Goal: Task Accomplishment & Management: Complete application form

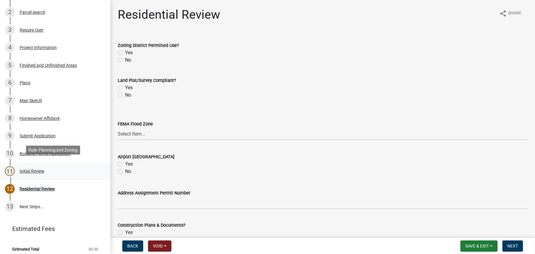
scroll to position [104, 0]
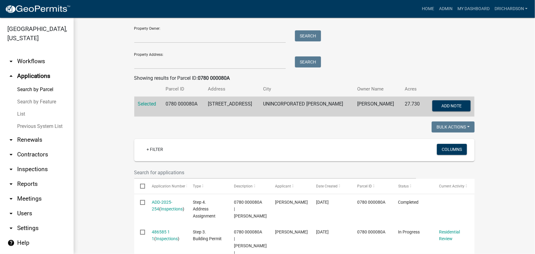
scroll to position [28, 0]
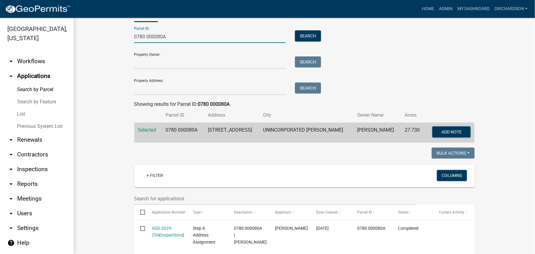
drag, startPoint x: 175, startPoint y: 33, endPoint x: 89, endPoint y: 36, distance: 86.2
click at [110, 38] on wm-workflow-application-search-view "Search Map My Parcels Parcel ID: 0780 000080A Search Property Owner: Search Pro…" at bounding box center [304, 256] width 437 height 509
click at [148, 85] on input "Property Address:" at bounding box center [210, 88] width 152 height 13
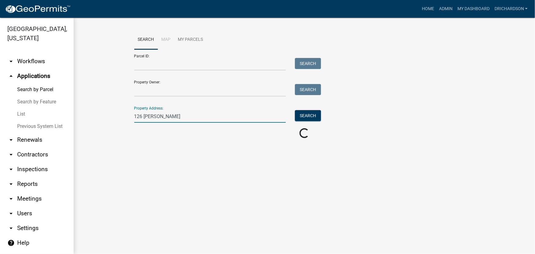
scroll to position [0, 0]
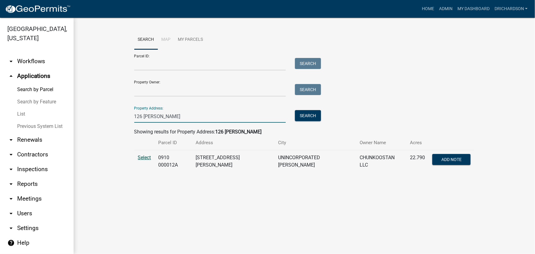
type input "126 earl"
click at [147, 157] on span "Select" at bounding box center [144, 158] width 13 height 6
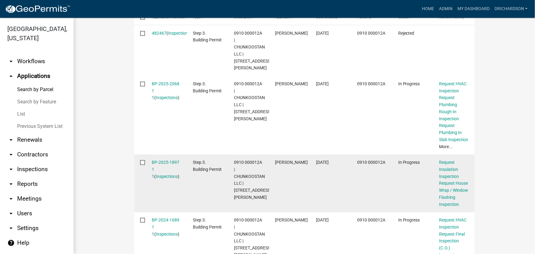
scroll to position [119, 0]
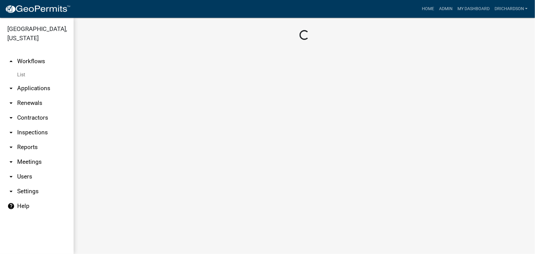
click at [26, 125] on link "arrow_drop_down Inspections" at bounding box center [37, 132] width 74 height 15
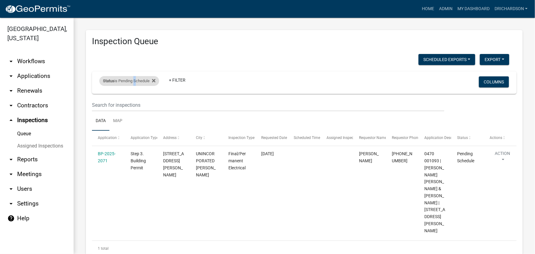
click at [135, 81] on div "Status is Pending Schedule" at bounding box center [129, 81] width 60 height 10
click at [131, 103] on select "Select an option Pending Schedule Pending Inspection Approved Denied Deleted Vo…" at bounding box center [129, 103] width 61 height 13
select select "1"
click at [100, 97] on select "Select an option Pending Schedule Pending Inspection Approved Denied Deleted Vo…" at bounding box center [129, 103] width 61 height 13
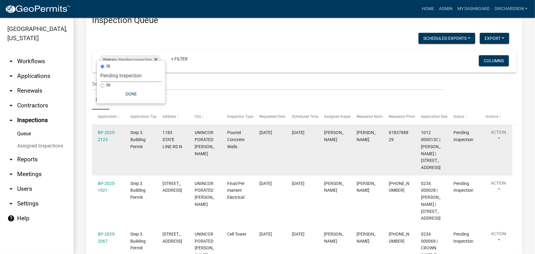
scroll to position [83, 0]
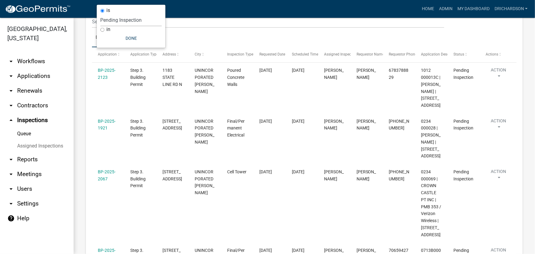
click at [83, 140] on div "Inspection Queue Scheduled Exports + Create New Daily Inspection List Export Ex…" at bounding box center [305, 141] width 462 height 415
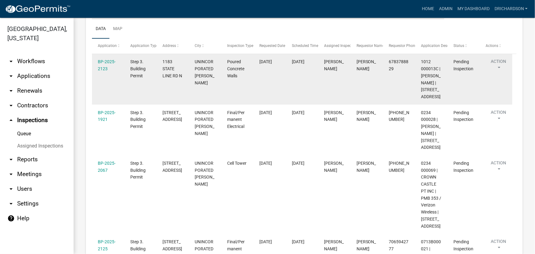
scroll to position [102, 0]
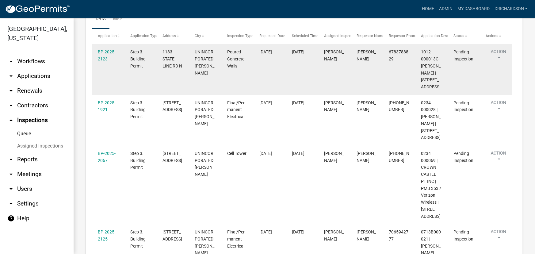
click at [501, 55] on button "Action" at bounding box center [498, 55] width 25 height 15
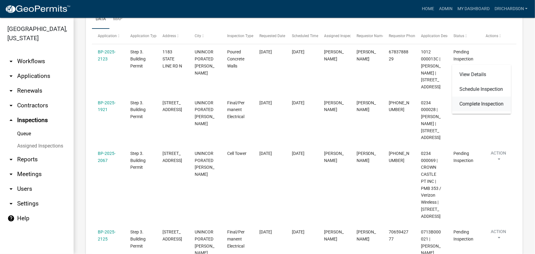
click at [482, 101] on link "Complete Inspection" at bounding box center [481, 104] width 59 height 15
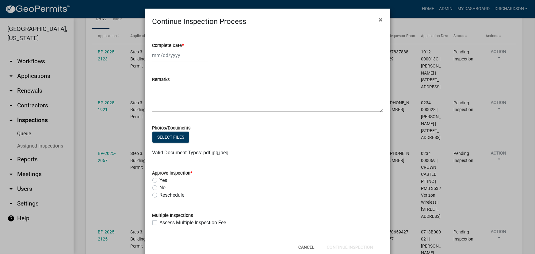
click at [174, 56] on div at bounding box center [180, 55] width 56 height 13
select select "10"
select select "2025"
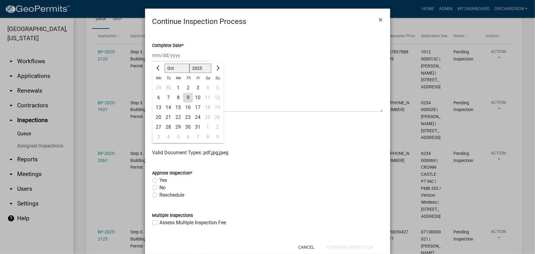
click at [187, 97] on div "9" at bounding box center [188, 98] width 10 height 10
type input "[DATE]"
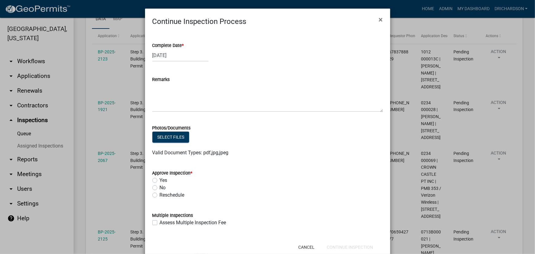
click at [160, 182] on label "Yes" at bounding box center [164, 180] width 8 height 7
click at [160, 181] on input "Yes" at bounding box center [162, 179] width 4 height 4
radio input "true"
click at [337, 248] on button "Continue Inspection" at bounding box center [350, 247] width 56 height 11
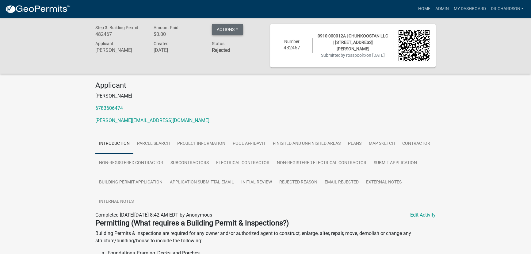
click at [230, 29] on button "Actions" at bounding box center [227, 29] width 31 height 11
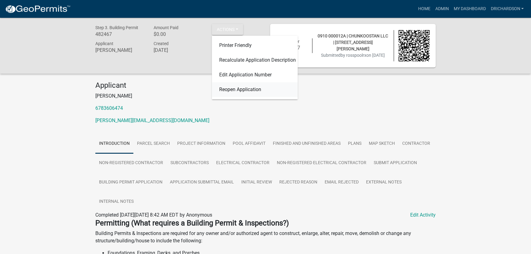
click at [239, 89] on link "Reopen Application" at bounding box center [255, 89] width 86 height 15
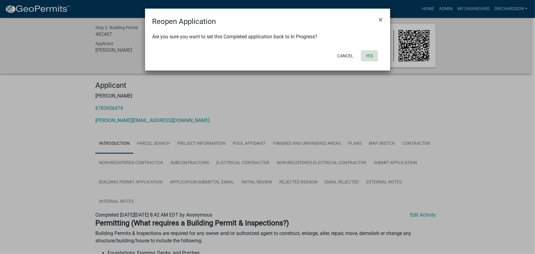
click at [368, 56] on button "Yes" at bounding box center [369, 55] width 17 height 11
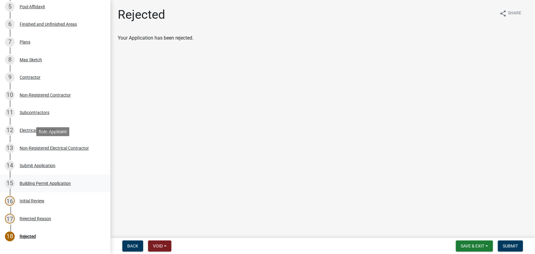
scroll to position [192, 0]
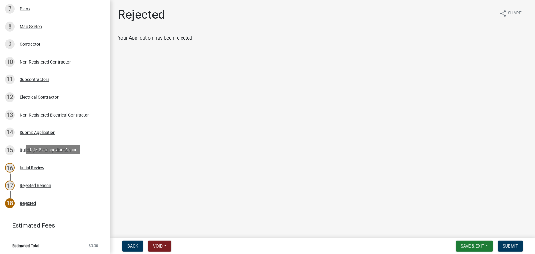
click at [35, 166] on div "Initial Review" at bounding box center [32, 168] width 25 height 4
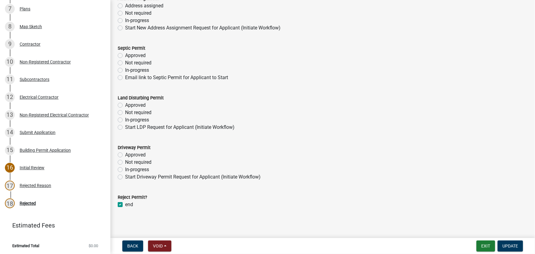
scroll to position [59, 0]
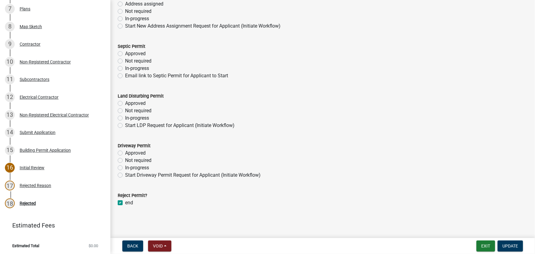
click at [125, 203] on label "end" at bounding box center [129, 202] width 8 height 7
click at [125, 203] on input "end" at bounding box center [127, 201] width 4 height 4
checkbox input "false"
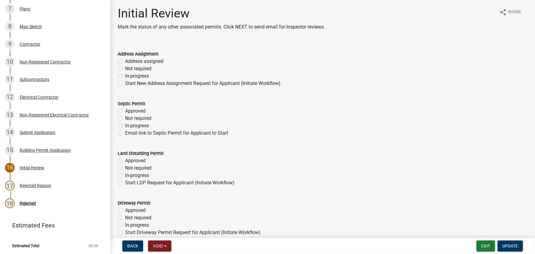
scroll to position [0, 0]
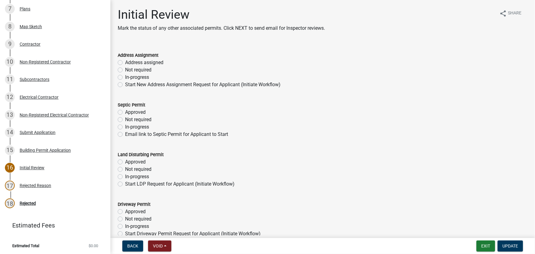
drag, startPoint x: 121, startPoint y: 62, endPoint x: 122, endPoint y: 93, distance: 31.0
click at [125, 62] on label "Address assigned" at bounding box center [144, 62] width 38 height 7
click at [125, 62] on input "Address assigned" at bounding box center [127, 61] width 4 height 4
radio input "true"
click at [125, 120] on label "Not required" at bounding box center [138, 119] width 26 height 7
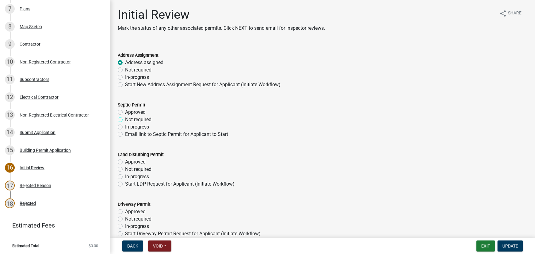
click at [125, 120] on input "Not required" at bounding box center [127, 118] width 4 height 4
radio input "true"
click at [125, 169] on label "Not required" at bounding box center [138, 169] width 26 height 7
click at [125, 169] on input "Not required" at bounding box center [127, 168] width 4 height 4
radio input "true"
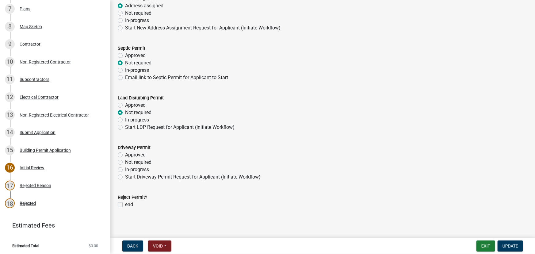
scroll to position [59, 0]
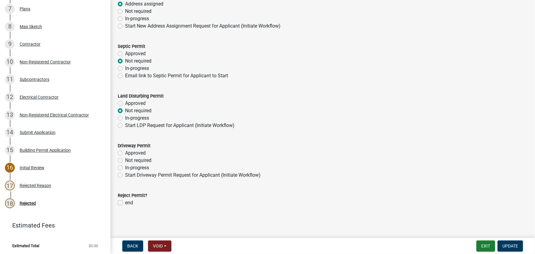
click at [125, 160] on label "Not required" at bounding box center [138, 160] width 26 height 7
click at [125, 160] on input "Not required" at bounding box center [127, 159] width 4 height 4
radio input "true"
click at [519, 246] on button "Update" at bounding box center [510, 245] width 25 height 11
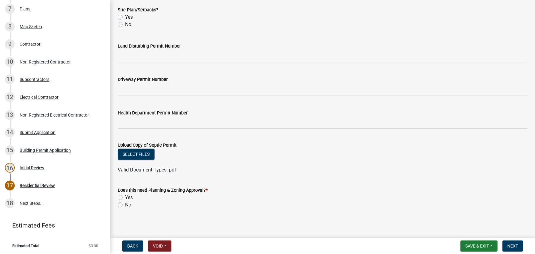
scroll to position [252, 0]
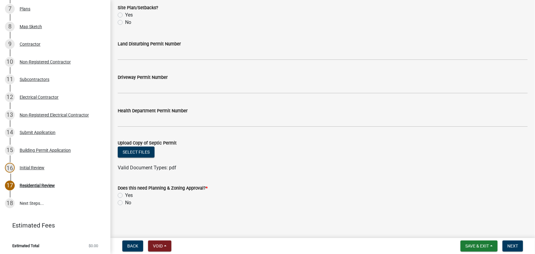
click at [125, 201] on label "No" at bounding box center [128, 202] width 6 height 7
click at [125, 201] on input "No" at bounding box center [127, 201] width 4 height 4
radio input "true"
click at [515, 248] on span "Next" at bounding box center [513, 245] width 11 height 5
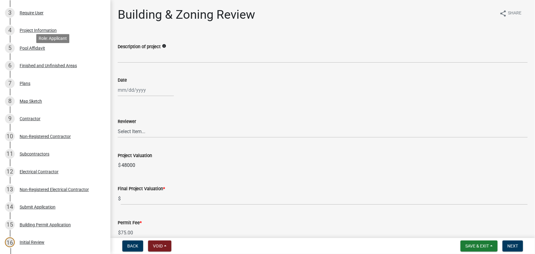
scroll to position [0, 0]
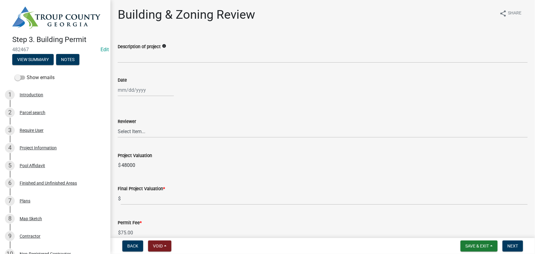
drag, startPoint x: 33, startPoint y: 48, endPoint x: 13, endPoint y: 48, distance: 20.9
click at [13, 48] on span "482467" at bounding box center [55, 50] width 86 height 6
copy span "482467"
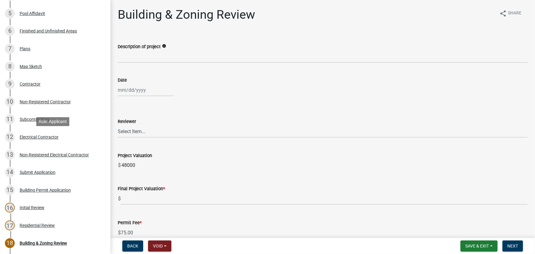
scroll to position [167, 0]
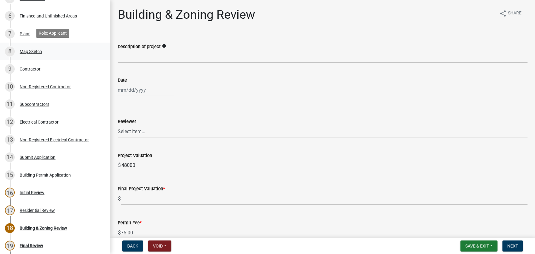
click at [28, 52] on div "Map Sketch" at bounding box center [31, 51] width 22 height 4
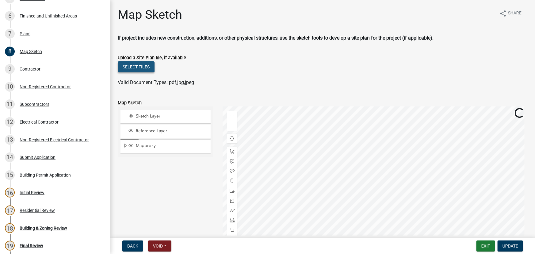
click at [139, 67] on button "Select files" at bounding box center [136, 66] width 37 height 11
click at [146, 64] on button "Select files" at bounding box center [136, 66] width 37 height 11
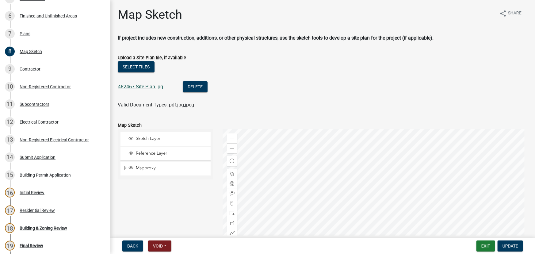
click at [159, 88] on link "482467 Site Plan.jpg" at bounding box center [140, 87] width 45 height 6
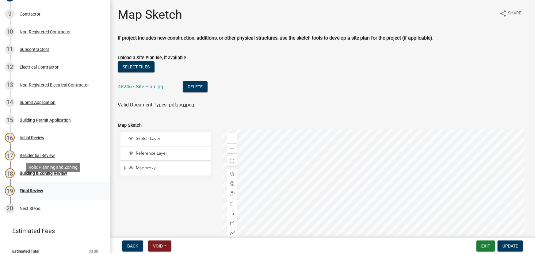
scroll to position [227, 0]
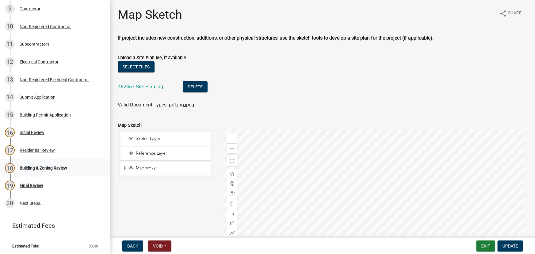
click at [38, 168] on div "Building & Zoning Review" at bounding box center [44, 168] width 48 height 4
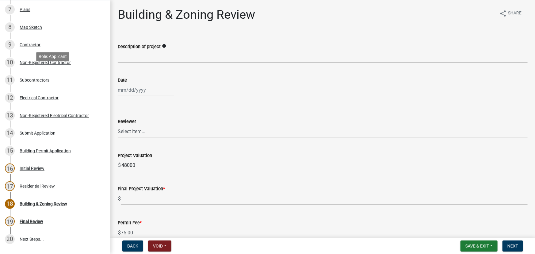
scroll to position [144, 0]
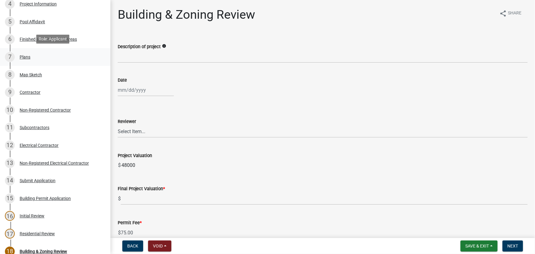
click at [28, 55] on div "Plans" at bounding box center [25, 57] width 11 height 4
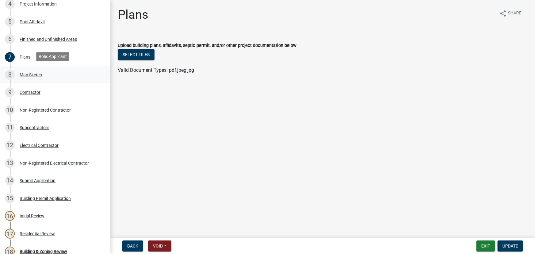
click at [29, 73] on div "Map Sketch" at bounding box center [31, 75] width 22 height 4
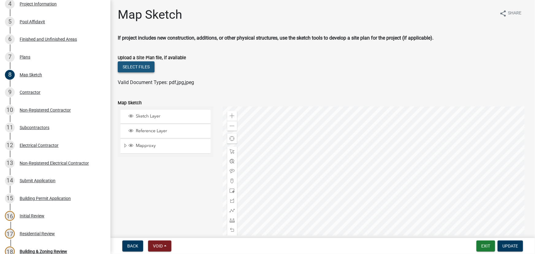
click at [141, 70] on button "Select files" at bounding box center [136, 66] width 37 height 11
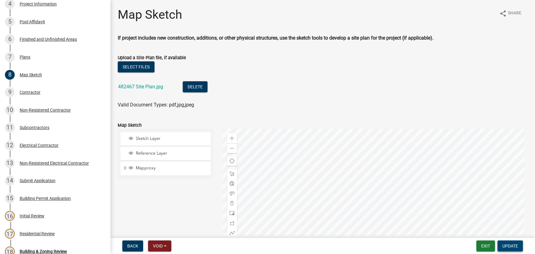
click at [503, 242] on button "Update" at bounding box center [510, 245] width 25 height 11
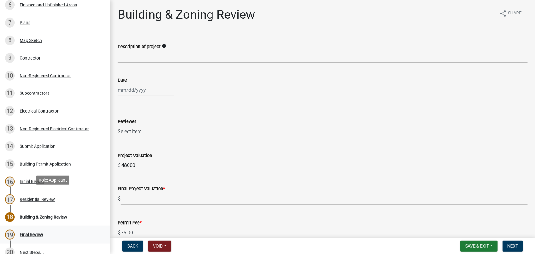
scroll to position [227, 0]
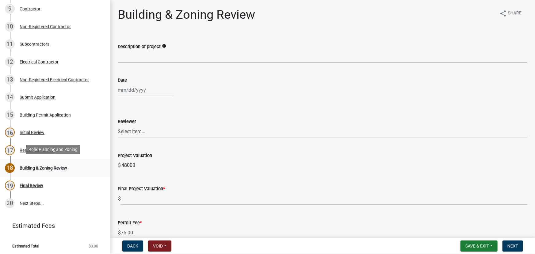
click at [35, 167] on div "Building & Zoning Review" at bounding box center [44, 168] width 48 height 4
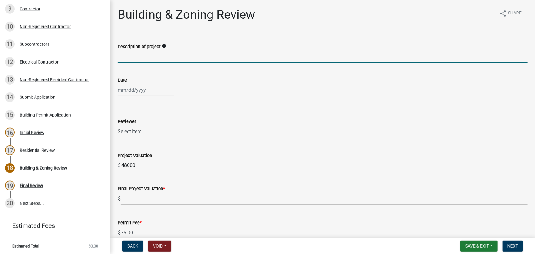
click at [150, 55] on input "Description of project" at bounding box center [323, 56] width 410 height 13
type input "Pool"
select select "10"
select select "2025"
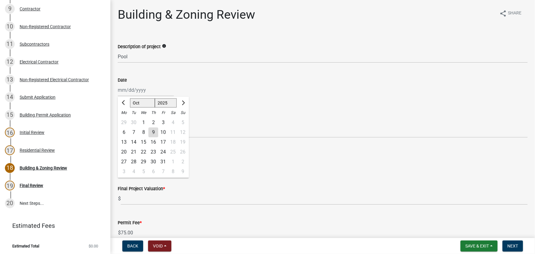
drag, startPoint x: 139, startPoint y: 92, endPoint x: 139, endPoint y: 96, distance: 4.3
click at [139, 92] on div "[PERSON_NAME] Feb Mar Apr [PERSON_NAME][DATE] Oct Nov [DATE] 1526 1527 1528 152…" at bounding box center [146, 90] width 56 height 13
click at [153, 132] on div "9" at bounding box center [153, 133] width 10 height 10
type input "[DATE]"
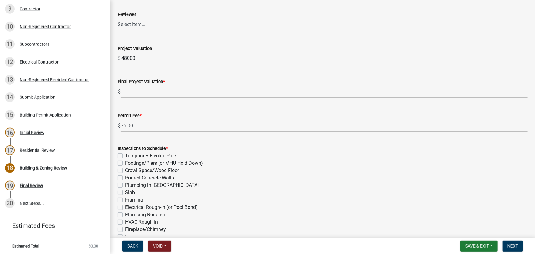
scroll to position [111, 0]
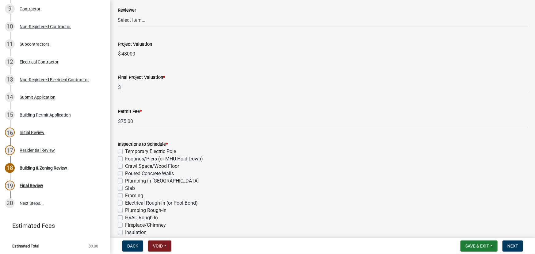
click at [131, 22] on select "Select Item... Douglas Richardson James Lorimer Thrailkill Jr Keanua Patterson …" at bounding box center [323, 20] width 410 height 13
click at [118, 14] on select "Select Item... Douglas Richardson James Lorimer Thrailkill Jr Keanua Patterson …" at bounding box center [323, 20] width 410 height 13
select select "d688b2a4-394c-4e7e-bf27-4f07b97f5404"
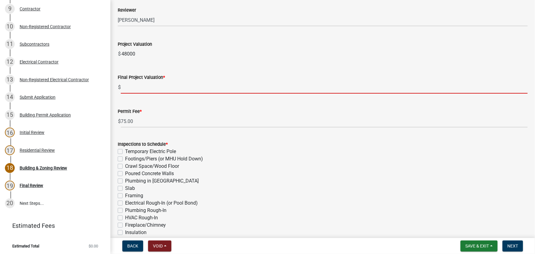
click at [133, 88] on input "text" at bounding box center [324, 87] width 407 height 13
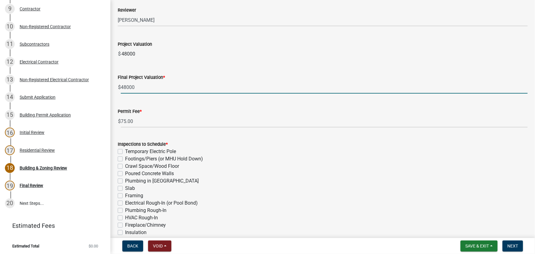
type input "48000"
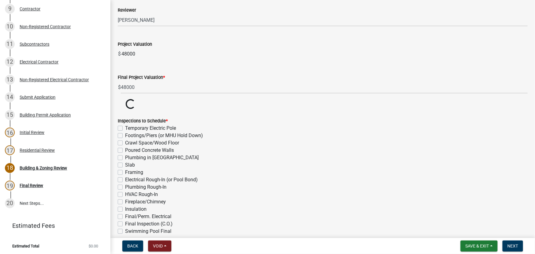
click at [193, 135] on form "Inspections to Schedule * Temporary Electric Pole Footings/Piers (or MHU Hold D…" at bounding box center [323, 187] width 410 height 155
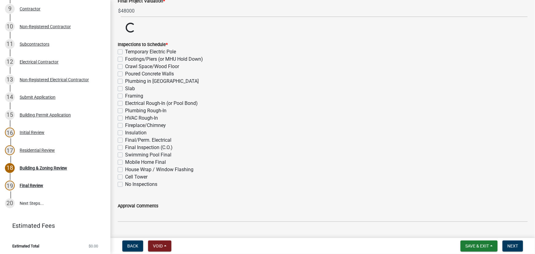
scroll to position [195, 0]
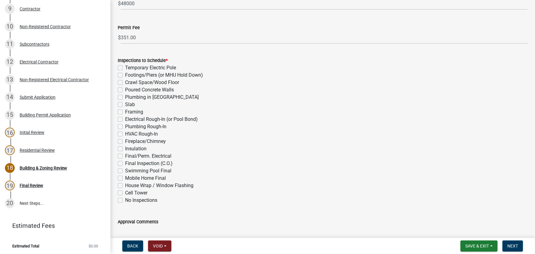
click at [125, 118] on label "Electrical Rough-In (or Pool Bond)" at bounding box center [161, 119] width 73 height 7
click at [125, 118] on input "Electrical Rough-In (or Pool Bond)" at bounding box center [127, 118] width 4 height 4
checkbox input "true"
checkbox input "false"
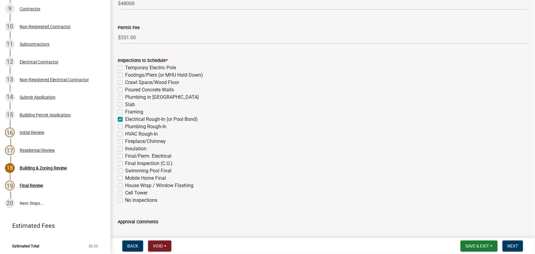
checkbox input "false"
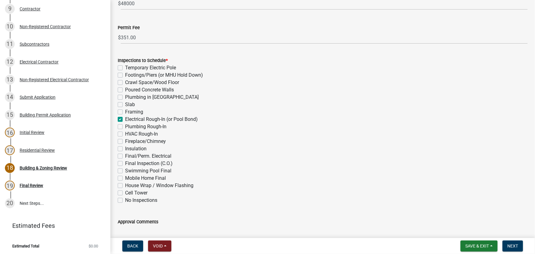
checkbox input "true"
checkbox input "false"
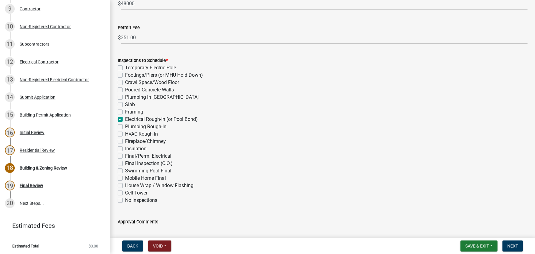
checkbox input "false"
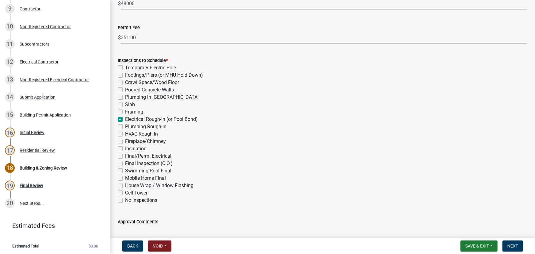
checkbox input "false"
click at [125, 171] on label "Swimming Pool Final" at bounding box center [148, 170] width 46 height 7
click at [125, 171] on input "Swimming Pool Final" at bounding box center [127, 169] width 4 height 4
checkbox input "true"
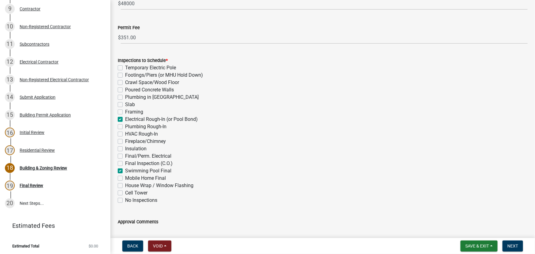
checkbox input "false"
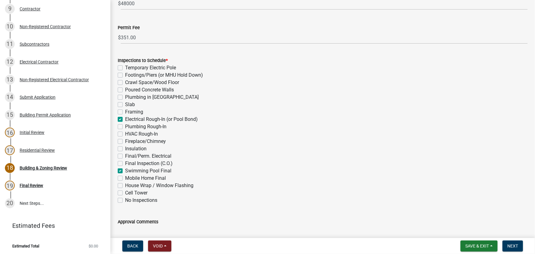
checkbox input "false"
checkbox input "true"
checkbox input "false"
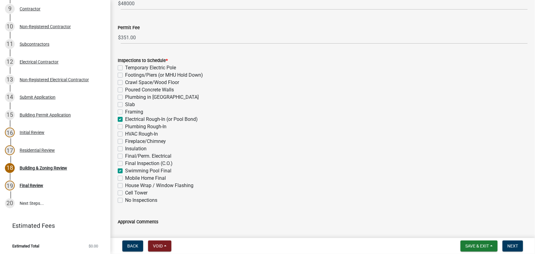
checkbox input "false"
checkbox input "true"
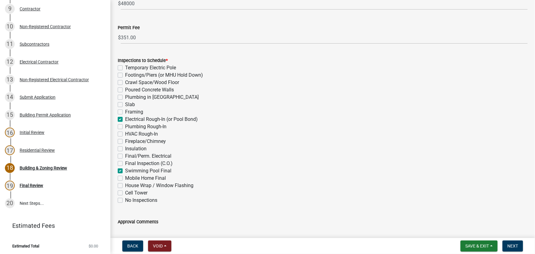
checkbox input "false"
click at [513, 245] on span "Next" at bounding box center [513, 245] width 11 height 5
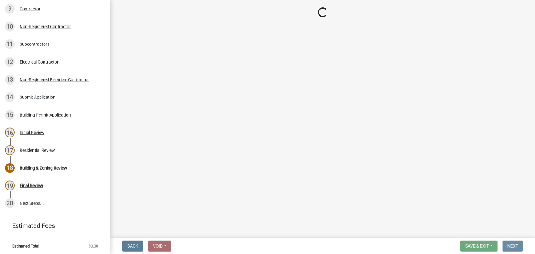
scroll to position [0, 0]
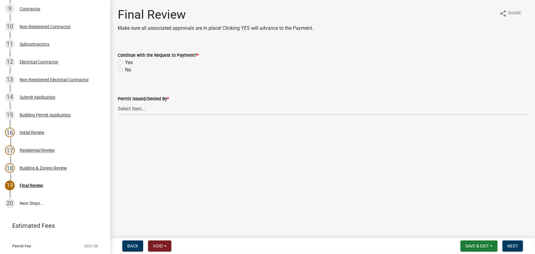
click at [125, 63] on label "Yes" at bounding box center [129, 62] width 8 height 7
click at [125, 63] on input "Yes" at bounding box center [127, 61] width 4 height 4
radio input "true"
click at [136, 109] on select "Select Item... Douglas Richardson James Lorimer Thrailkill Jr Keanua Patterson …" at bounding box center [323, 108] width 410 height 13
click at [118, 102] on select "Select Item... Douglas Richardson James Lorimer Thrailkill Jr Keanua Patterson …" at bounding box center [323, 108] width 410 height 13
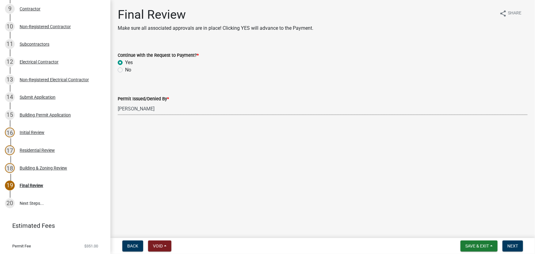
select select "d688b2a4-394c-4e7e-bf27-4f07b97f5404"
click at [512, 247] on span "Next" at bounding box center [513, 245] width 11 height 5
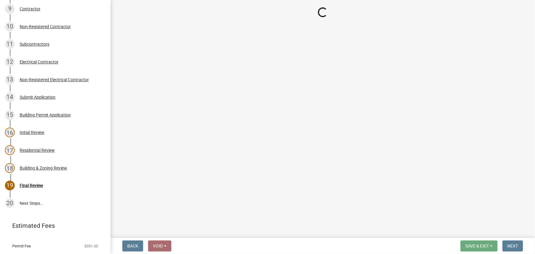
select select "3: 3"
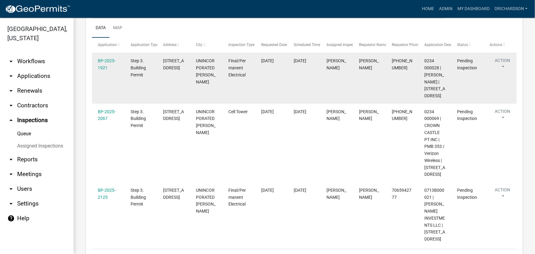
scroll to position [56, 0]
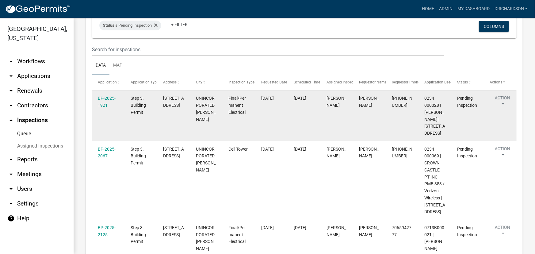
click at [501, 99] on button "Action" at bounding box center [502, 102] width 25 height 15
click at [492, 150] on link "Complete Inspection" at bounding box center [485, 150] width 59 height 15
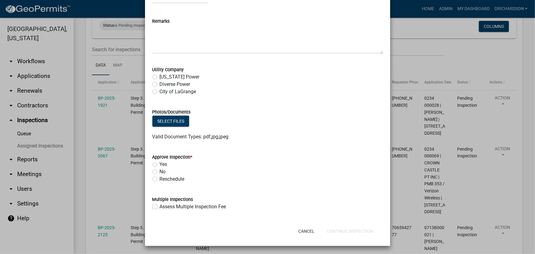
scroll to position [59, 0]
click at [160, 205] on label "Assess Multiple Inspection Fee" at bounding box center [193, 206] width 67 height 7
click at [160, 205] on input "Assess Multiple Inspection Fee" at bounding box center [162, 205] width 4 height 4
checkbox input "true"
click at [160, 170] on label "No" at bounding box center [163, 171] width 6 height 7
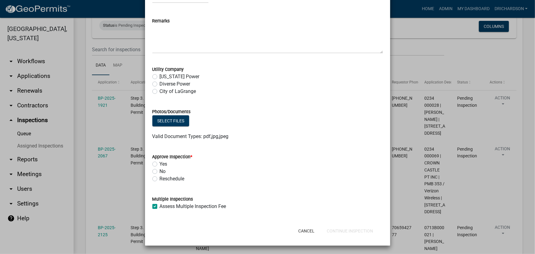
click at [160, 170] on input "No" at bounding box center [162, 170] width 4 height 4
radio input "true"
click at [160, 83] on label "Diverse Power" at bounding box center [175, 83] width 31 height 7
click at [160, 83] on input "Diverse Power" at bounding box center [162, 82] width 4 height 4
radio input "true"
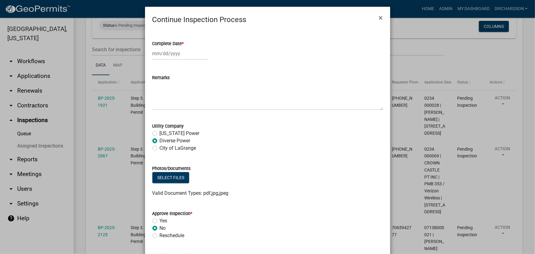
scroll to position [0, 0]
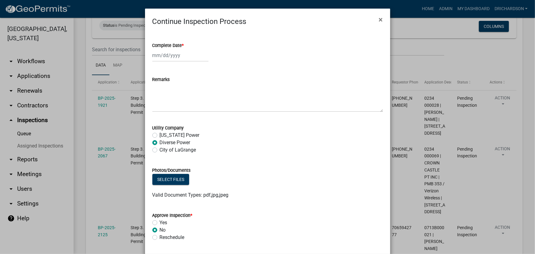
click at [174, 56] on div at bounding box center [180, 55] width 56 height 13
select select "10"
select select "2025"
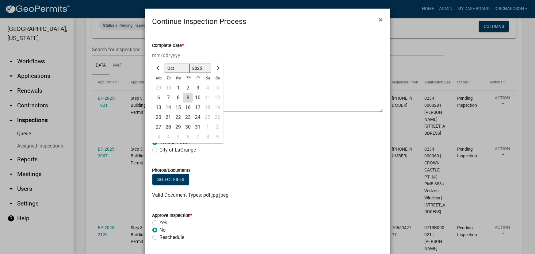
click at [188, 98] on div "9" at bounding box center [188, 98] width 10 height 10
type input "[DATE]"
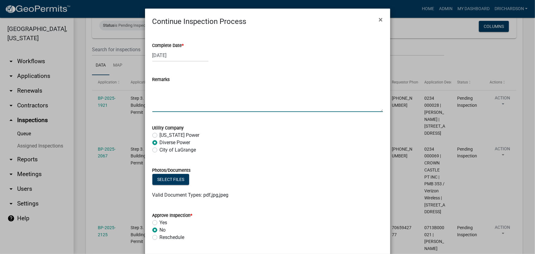
click at [167, 89] on textarea "Remarks" at bounding box center [267, 97] width 231 height 29
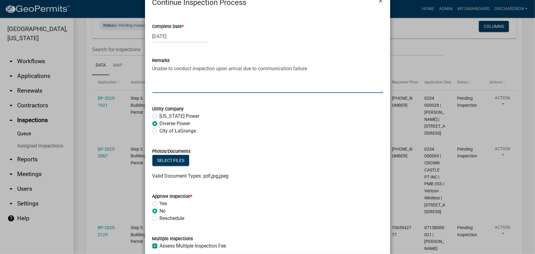
scroll to position [59, 0]
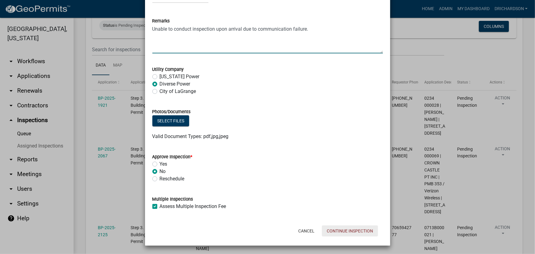
type textarea "Unable to conduct inspection upon arrival due to communication failure."
click at [346, 231] on button "Continue Inspection" at bounding box center [350, 230] width 56 height 11
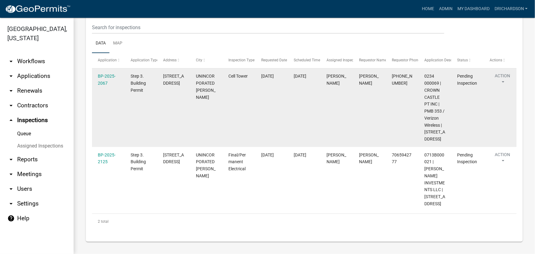
scroll to position [91, 0]
click at [500, 73] on button "Action" at bounding box center [502, 80] width 25 height 15
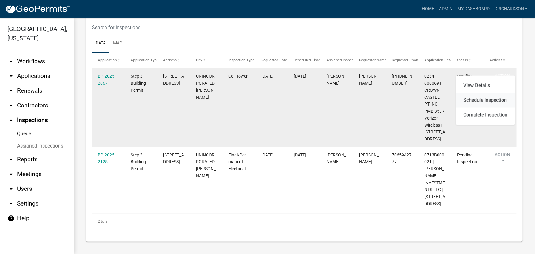
click at [479, 98] on link "Schedule Inspection" at bounding box center [485, 100] width 59 height 15
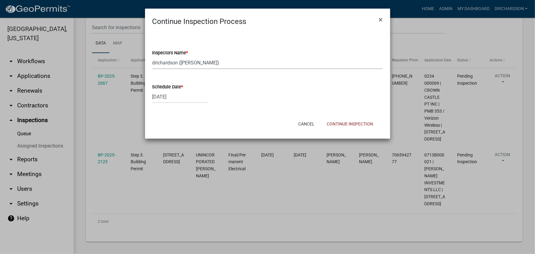
click at [174, 63] on select "Select Item... [PERSON_NAME] ([PERSON_NAME]) drichardson ([PERSON_NAME]) knorre…" at bounding box center [267, 62] width 231 height 13
select select "a5a5a9dc-14a5-4192-801a-4b6ec73e6000"
click at [152, 56] on select "Select Item... [PERSON_NAME] ([PERSON_NAME]) drichardson ([PERSON_NAME]) knorre…" at bounding box center [267, 62] width 231 height 13
click at [173, 100] on div "[DATE]" at bounding box center [180, 96] width 56 height 13
select select "10"
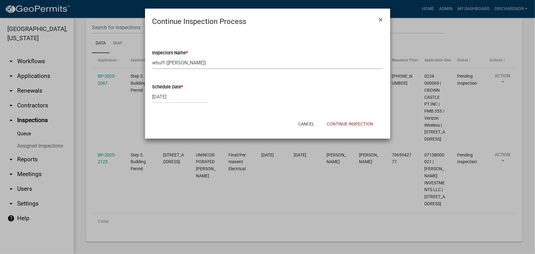
select select "2025"
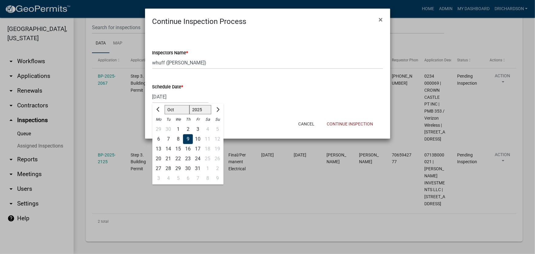
click at [169, 148] on div "14" at bounding box center [168, 149] width 10 height 10
type input "10/14/2025"
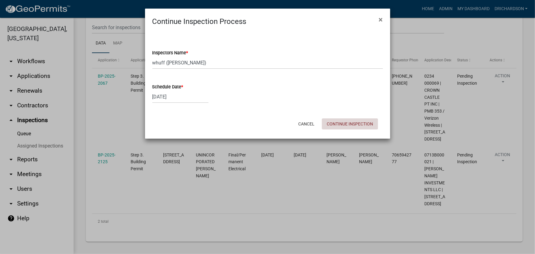
click at [350, 125] on button "Continue Inspection" at bounding box center [350, 123] width 56 height 11
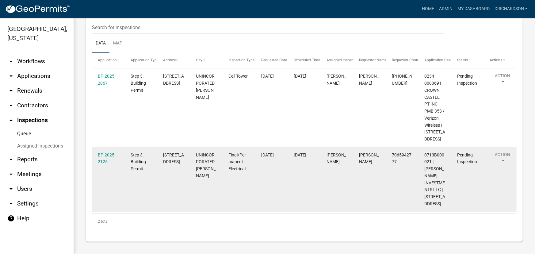
scroll to position [91, 0]
click at [502, 151] on button "Action" at bounding box center [502, 158] width 25 height 15
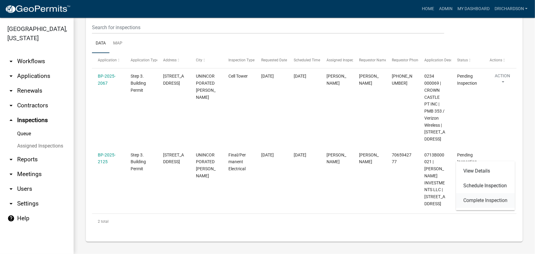
click at [478, 199] on link "Complete Inspection" at bounding box center [485, 200] width 59 height 15
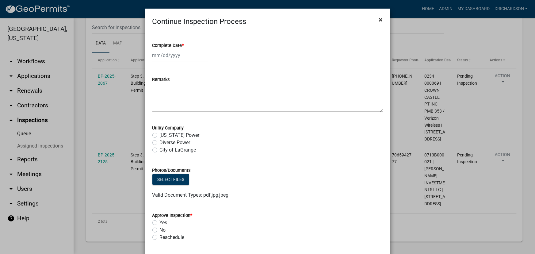
click at [379, 21] on span "×" at bounding box center [381, 19] width 4 height 9
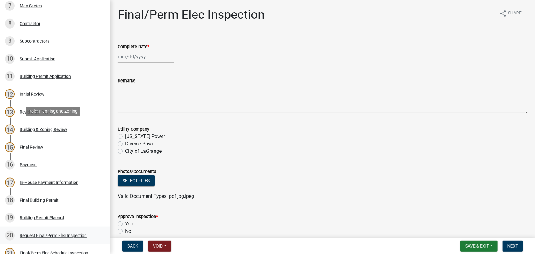
scroll to position [294, 0]
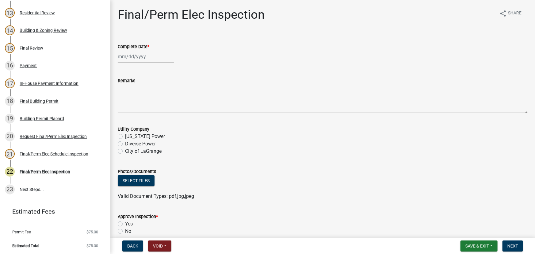
select select "10"
select select "2025"
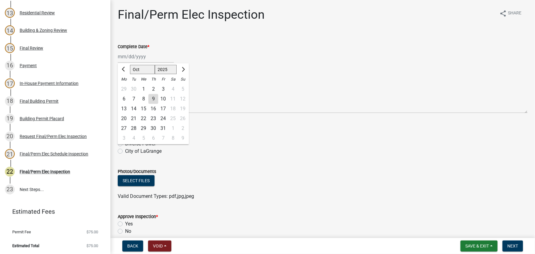
drag, startPoint x: 134, startPoint y: 56, endPoint x: 135, endPoint y: 62, distance: 5.6
click at [134, 56] on div "[PERSON_NAME] Feb Mar Apr [PERSON_NAME][DATE] Oct Nov [DATE] 1526 1527 1528 152…" at bounding box center [146, 56] width 56 height 13
click at [152, 98] on div "9" at bounding box center [153, 99] width 10 height 10
type input "[DATE]"
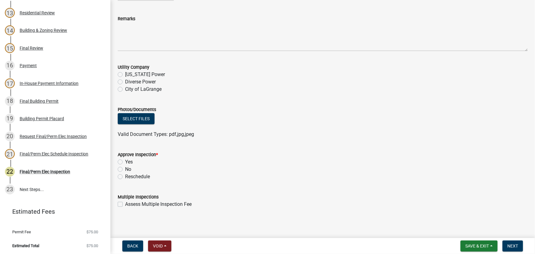
scroll to position [63, 0]
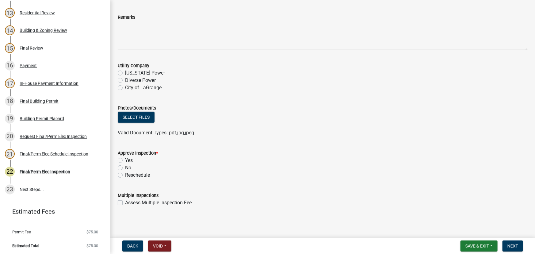
click at [125, 79] on label "Diverse Power" at bounding box center [140, 80] width 31 height 7
click at [125, 79] on input "Diverse Power" at bounding box center [127, 79] width 4 height 4
radio input "true"
click at [125, 160] on label "Yes" at bounding box center [129, 160] width 8 height 7
click at [125, 160] on input "Yes" at bounding box center [127, 159] width 4 height 4
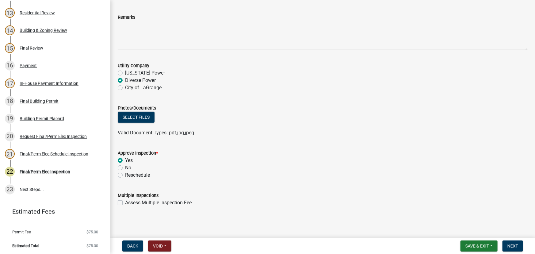
radio input "true"
click at [517, 247] on span "Next" at bounding box center [513, 245] width 11 height 5
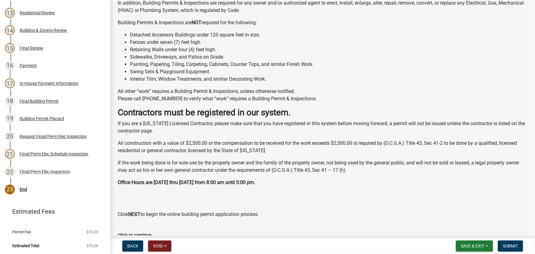
scroll to position [270, 0]
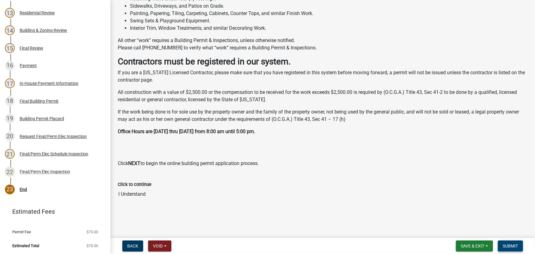
click at [512, 247] on span "Submit" at bounding box center [510, 245] width 15 height 5
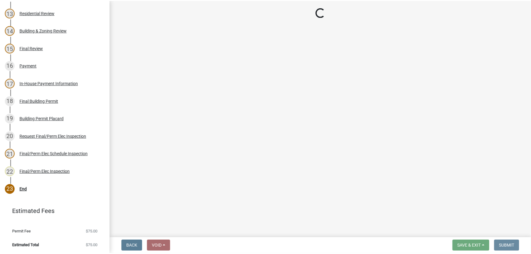
scroll to position [0, 0]
